Goal: Navigation & Orientation: Find specific page/section

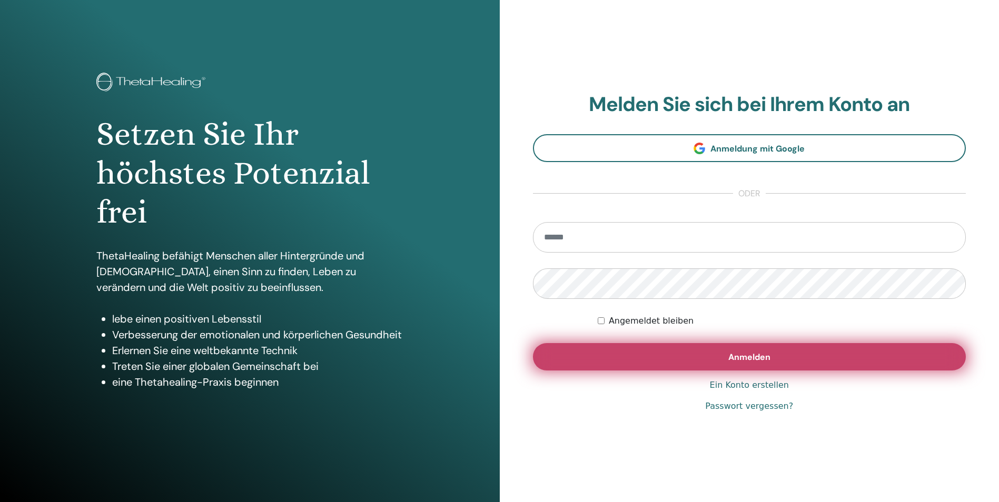
type input "**********"
click at [739, 355] on span "Anmelden" at bounding box center [749, 357] width 42 height 11
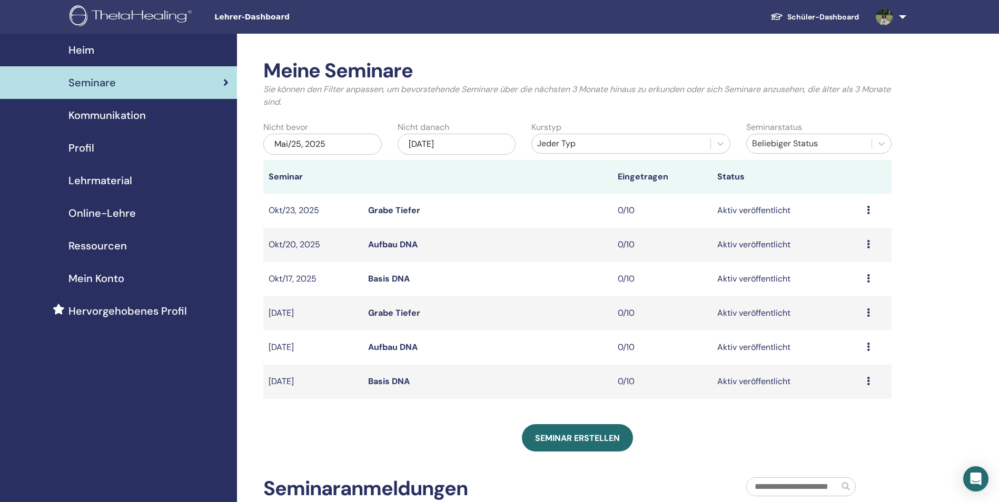
click at [954, 244] on div "Meine Seminare Sie können den Filter anpassen, um bevorstehende Seminare über d…" at bounding box center [611, 360] width 749 height 652
